Goal: Task Accomplishment & Management: Use online tool/utility

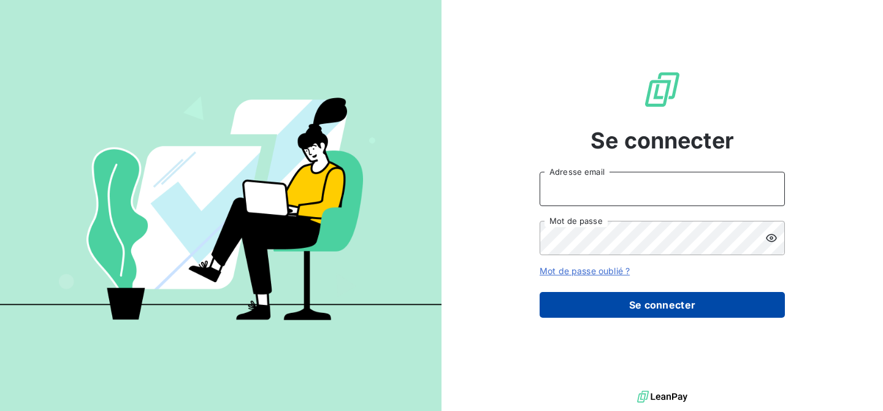
type input "[EMAIL_ADDRESS][DOMAIN_NAME]"
click at [655, 313] on button "Se connecter" at bounding box center [662, 305] width 245 height 26
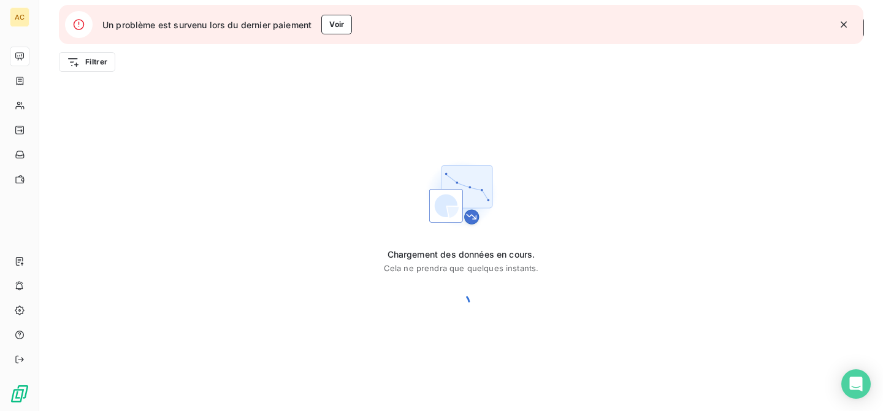
click at [253, 85] on div "Chargement des données en cours. Cela ne prendra que quelques instants." at bounding box center [461, 236] width 844 height 310
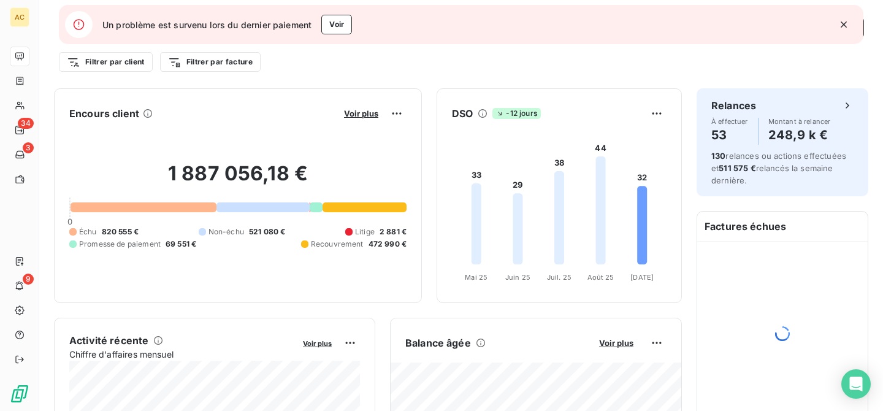
click at [846, 26] on icon "button" at bounding box center [844, 24] width 12 height 12
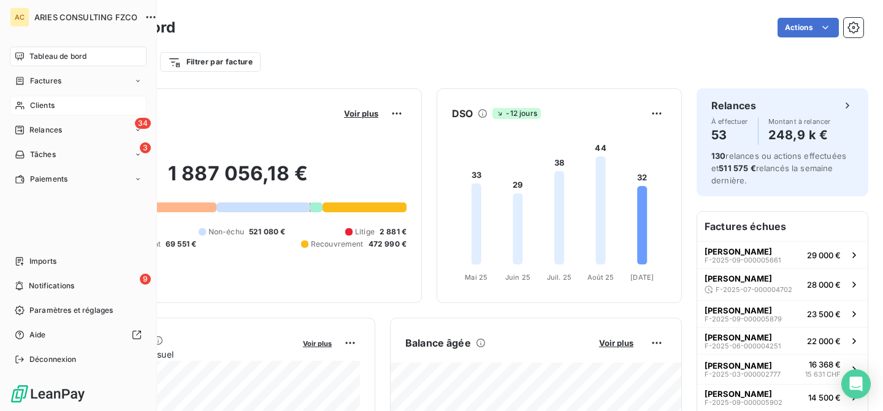
click at [25, 105] on icon at bounding box center [20, 106] width 10 height 10
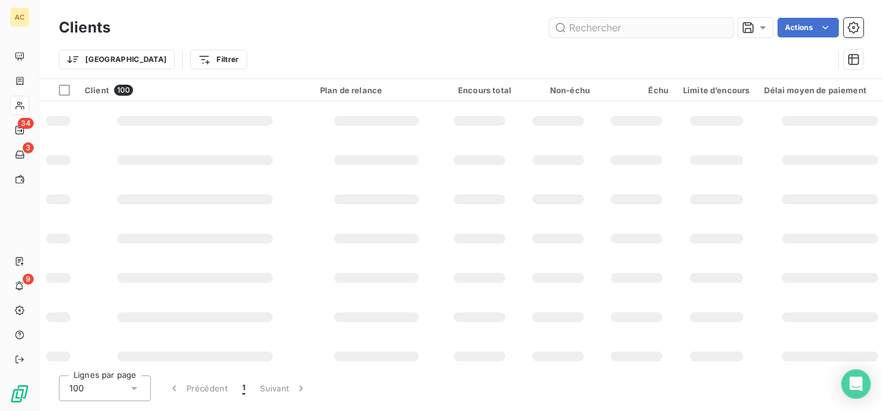
click at [598, 24] on input "text" at bounding box center [642, 28] width 184 height 20
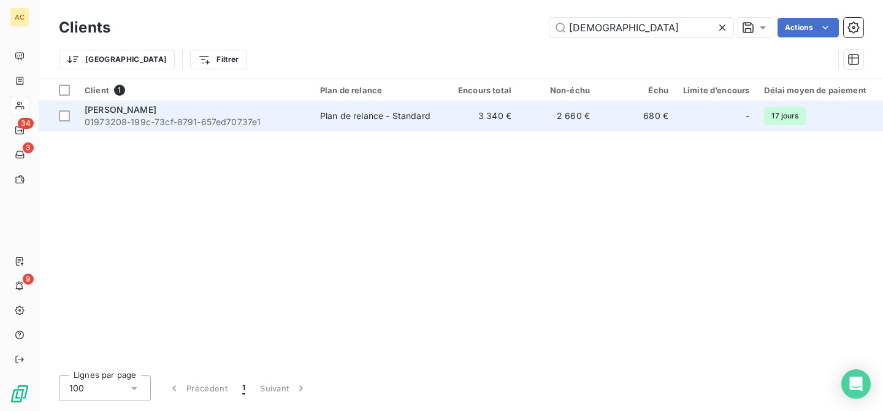
type input "[DEMOGRAPHIC_DATA]"
click at [359, 115] on div "Plan de relance - Standard" at bounding box center [375, 116] width 110 height 12
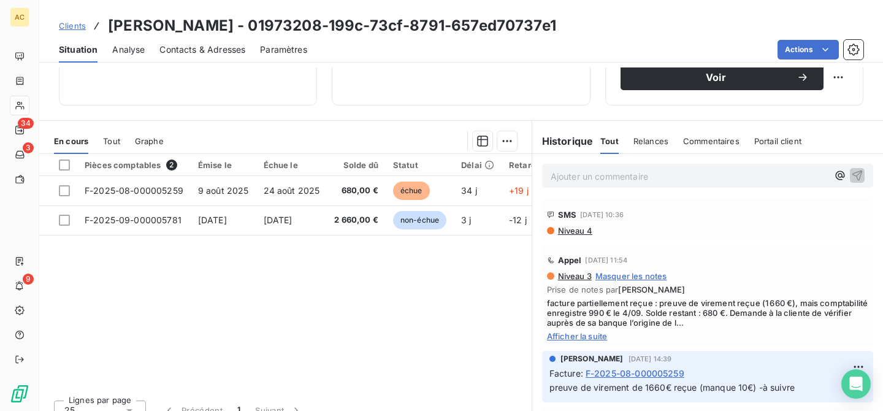
scroll to position [209, 0]
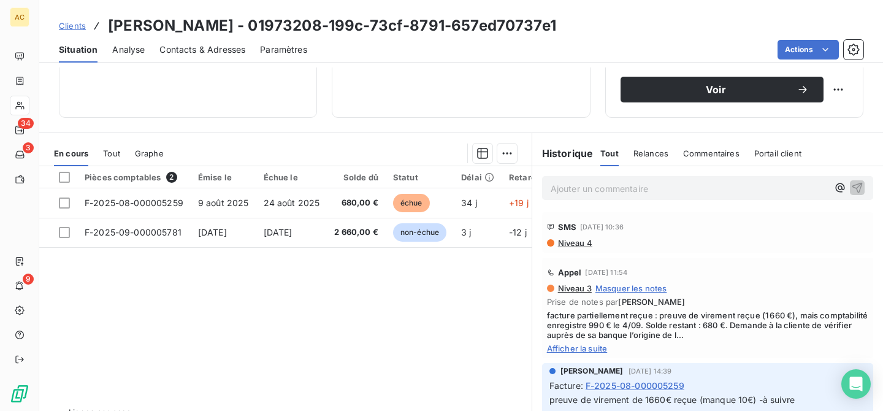
click at [120, 149] on span "Tout" at bounding box center [111, 153] width 17 height 10
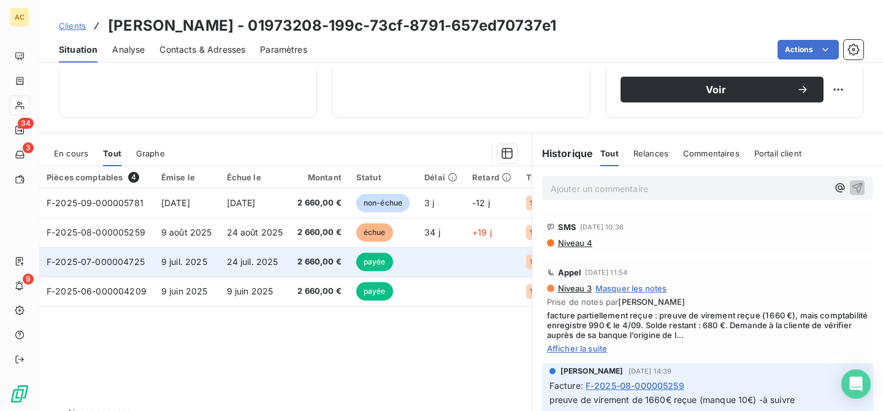
click at [282, 268] on td "24 juil. 2025" at bounding box center [255, 261] width 71 height 29
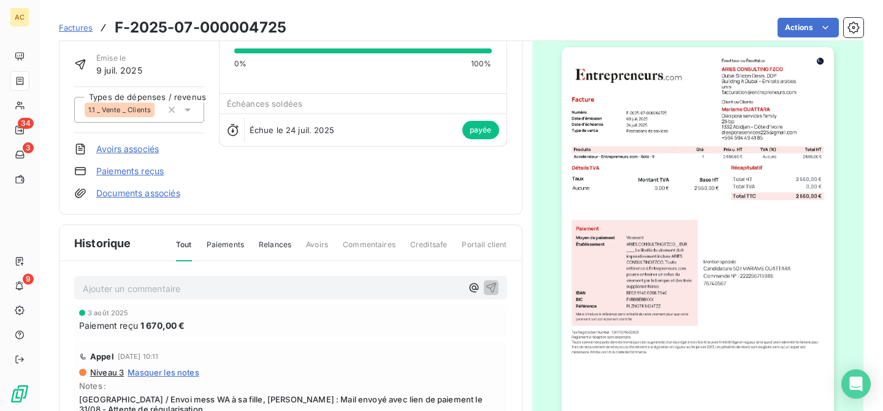
scroll to position [12, 0]
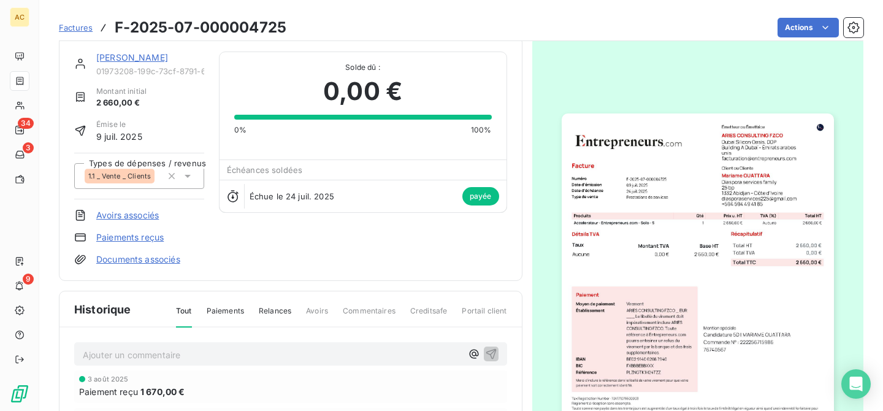
click at [115, 58] on link "[PERSON_NAME]" at bounding box center [132, 57] width 72 height 10
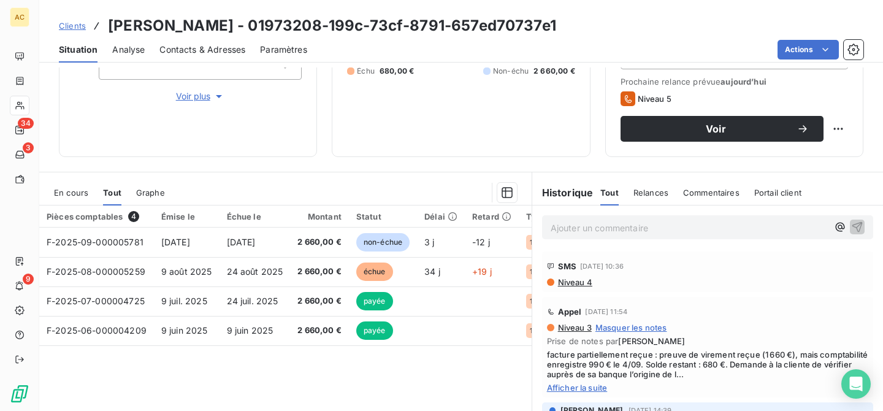
scroll to position [171, 0]
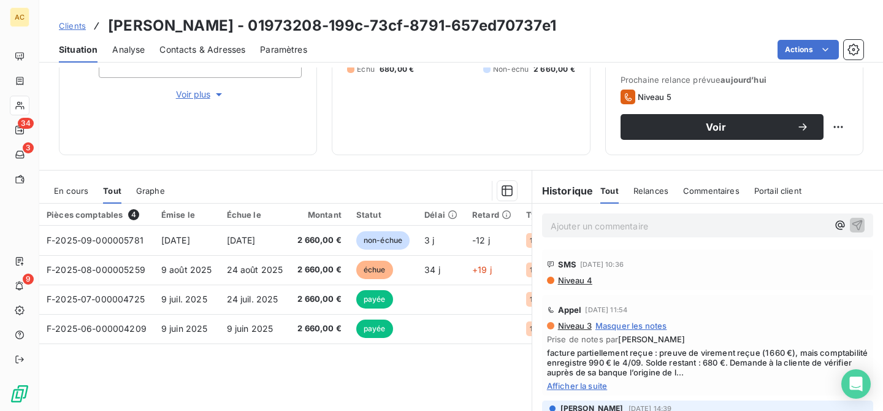
click at [74, 25] on span "Clients" at bounding box center [72, 26] width 27 height 10
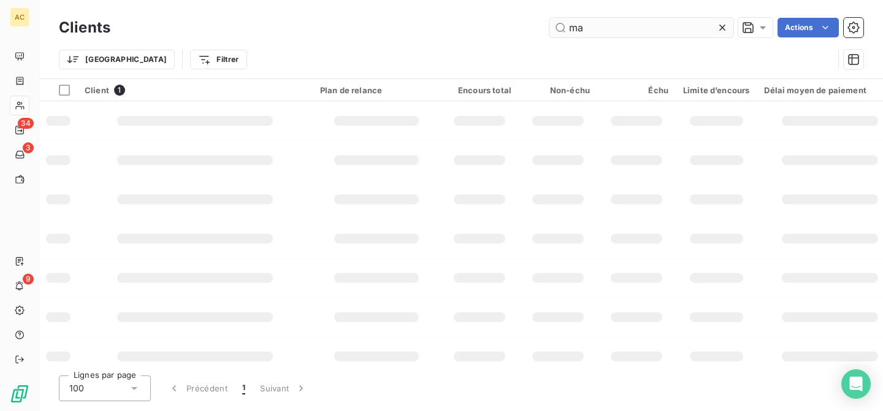
type input "m"
